Goal: Information Seeking & Learning: Find contact information

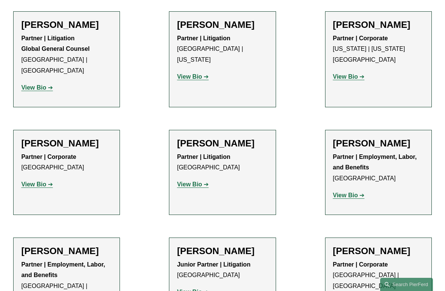
scroll to position [4105, 0]
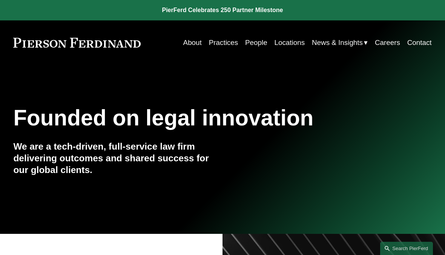
click at [192, 41] on link "About" at bounding box center [192, 42] width 18 height 14
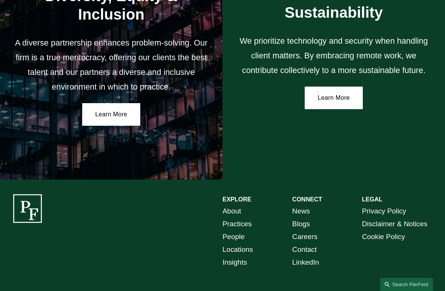
scroll to position [1199, 0]
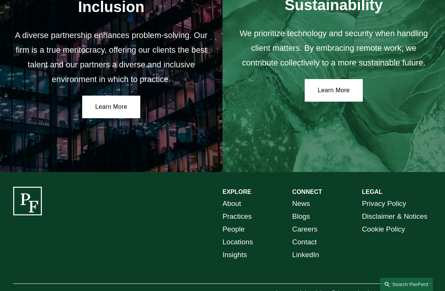
click at [250, 236] on link "Locations" at bounding box center [237, 242] width 31 height 13
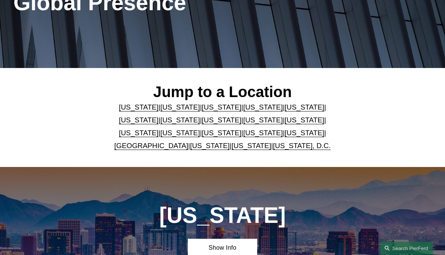
scroll to position [116, 0]
click at [202, 109] on link "[US_STATE]" at bounding box center [222, 107] width 40 height 8
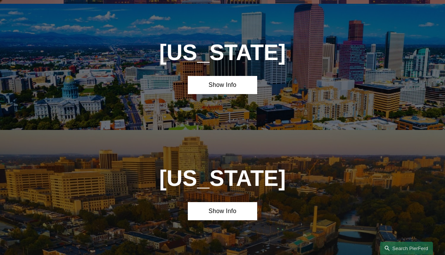
scroll to position [532, 0]
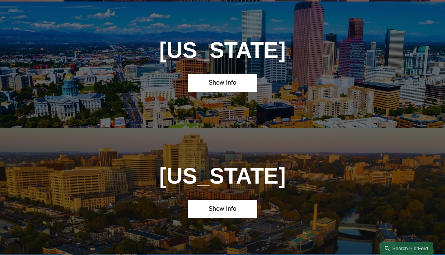
click at [211, 85] on link "Show Info" at bounding box center [223, 83] width 70 height 18
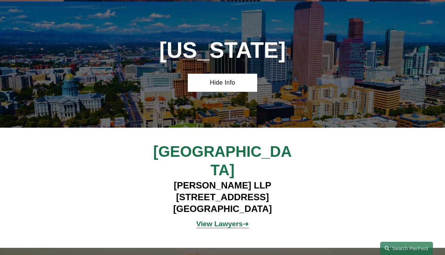
click at [232, 219] on strong "View Lawyers" at bounding box center [219, 223] width 46 height 8
